Goal: Task Accomplishment & Management: Manage account settings

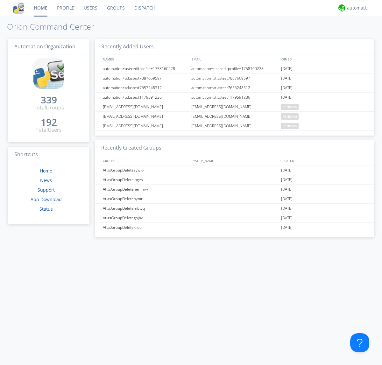
click at [115, 8] on link "Groups" at bounding box center [115, 8] width 27 height 16
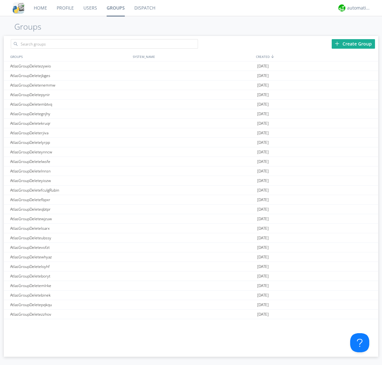
click at [115, 8] on link "Groups" at bounding box center [116, 8] width 28 height 16
click at [353, 44] on div "Create Group" at bounding box center [352, 44] width 43 height 10
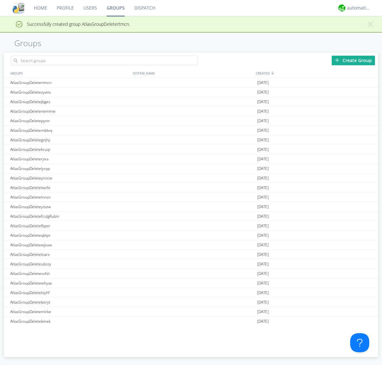
click at [115, 8] on link "Groups" at bounding box center [116, 8] width 28 height 16
type input "AtlasGroupDeletertmcn"
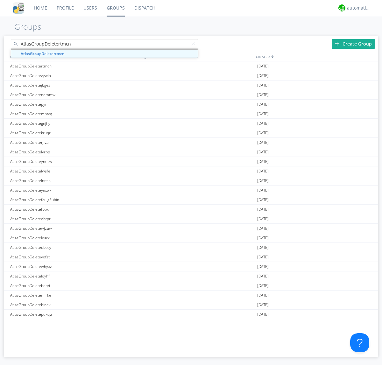
click at [90, 8] on link "Users" at bounding box center [90, 8] width 23 height 16
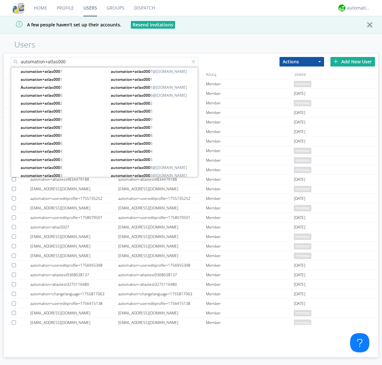
type input "automation+atlas000"
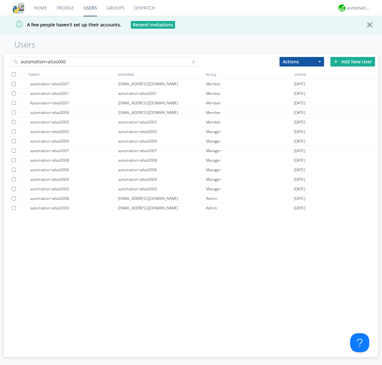
click at [14, 74] on div at bounding box center [14, 74] width 4 height 4
click at [302, 61] on button "Actions" at bounding box center [301, 62] width 45 height 10
click at [0, 0] on link "Add to Group" at bounding box center [0, 0] width 0 height 0
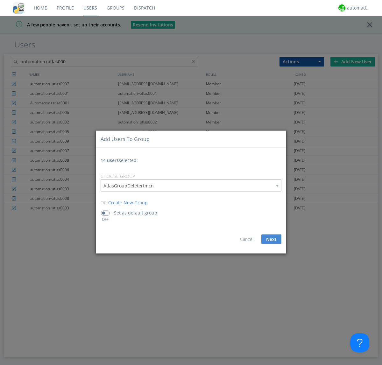
click at [271, 239] on button "Next" at bounding box center [271, 239] width 20 height 10
click at [90, 8] on link "Users" at bounding box center [90, 8] width 23 height 16
